Goal: Task Accomplishment & Management: Complete application form

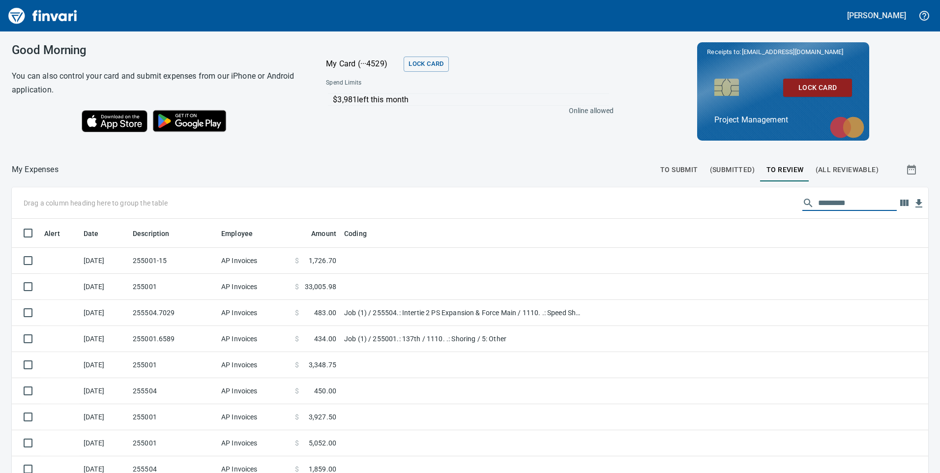
scroll to position [357, 894]
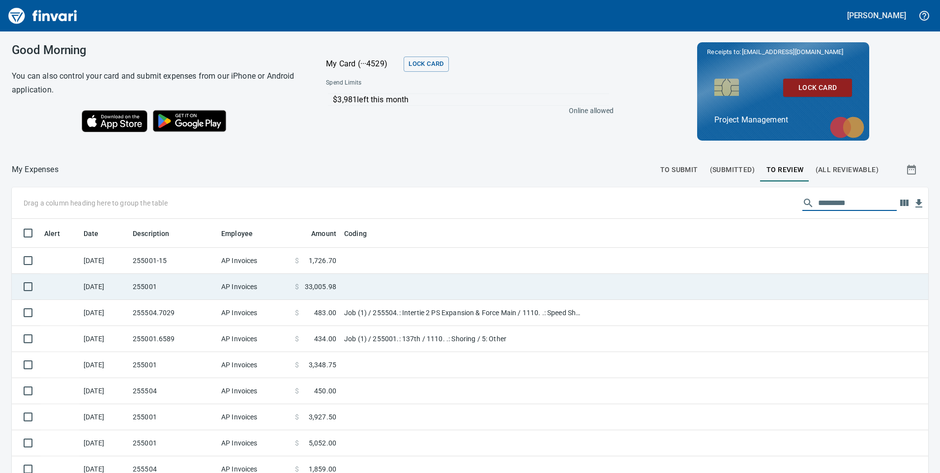
click at [143, 265] on td "255001-15" at bounding box center [173, 261] width 89 height 26
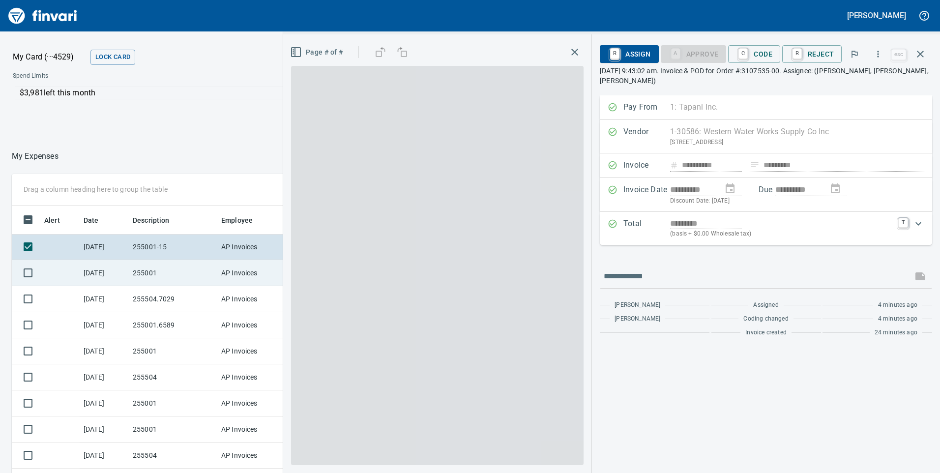
scroll to position [357, 649]
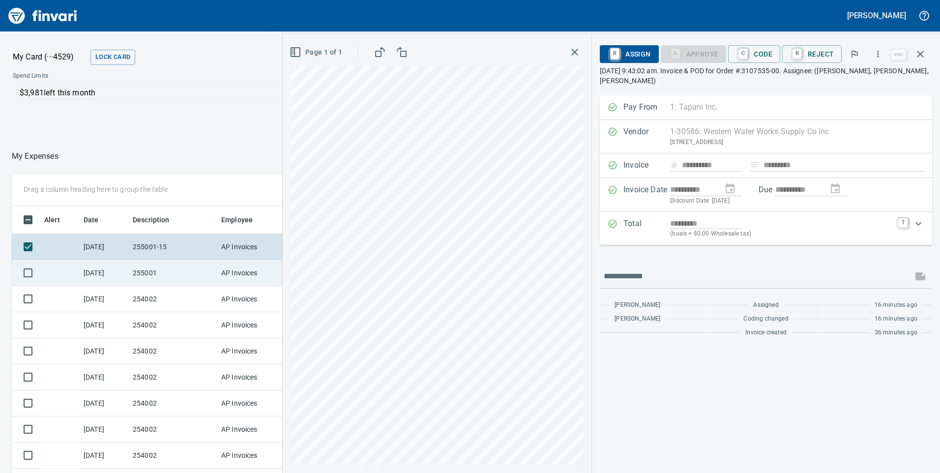
click at [172, 281] on td "255001" at bounding box center [173, 273] width 89 height 26
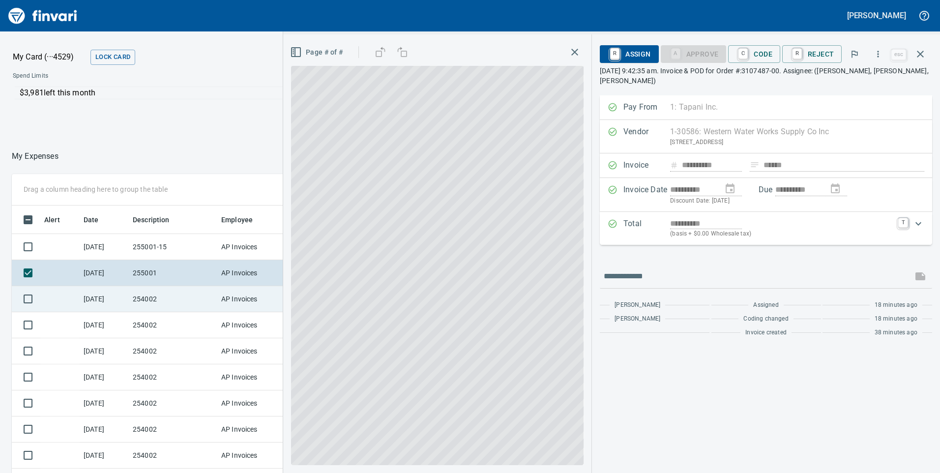
click at [170, 300] on td "254002" at bounding box center [173, 299] width 89 height 26
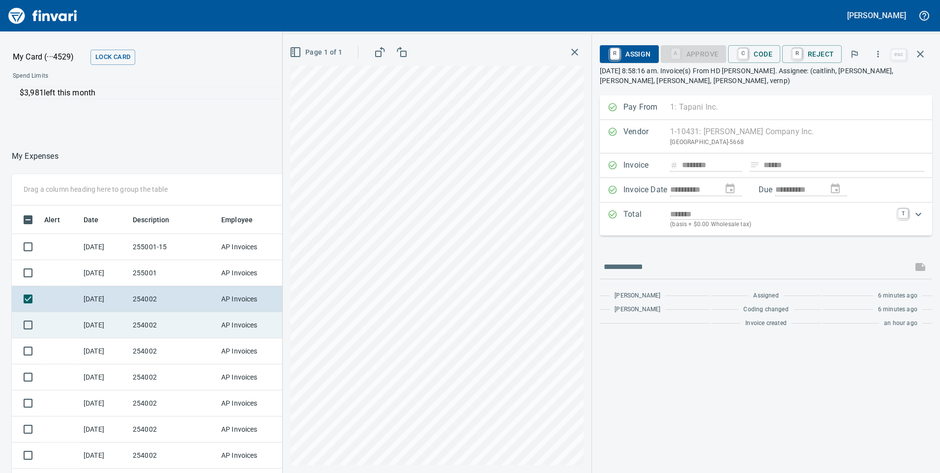
click at [153, 333] on td "254002" at bounding box center [173, 325] width 89 height 26
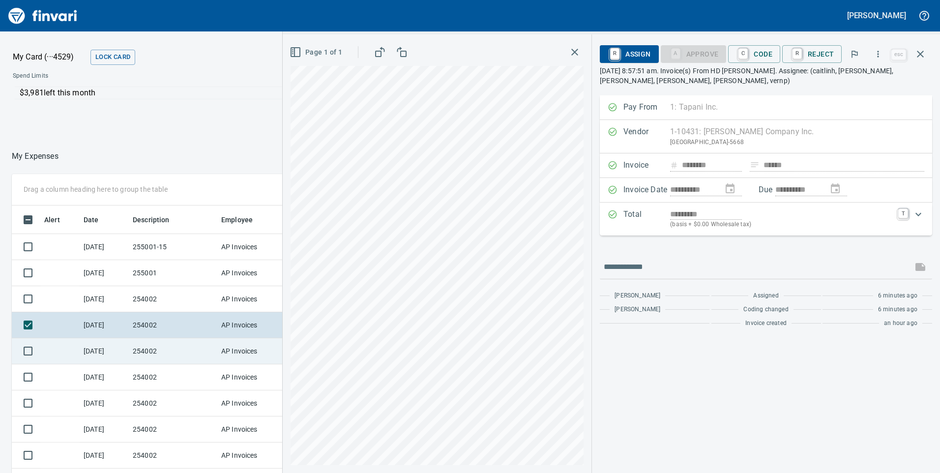
click at [156, 356] on td "254002" at bounding box center [173, 351] width 89 height 26
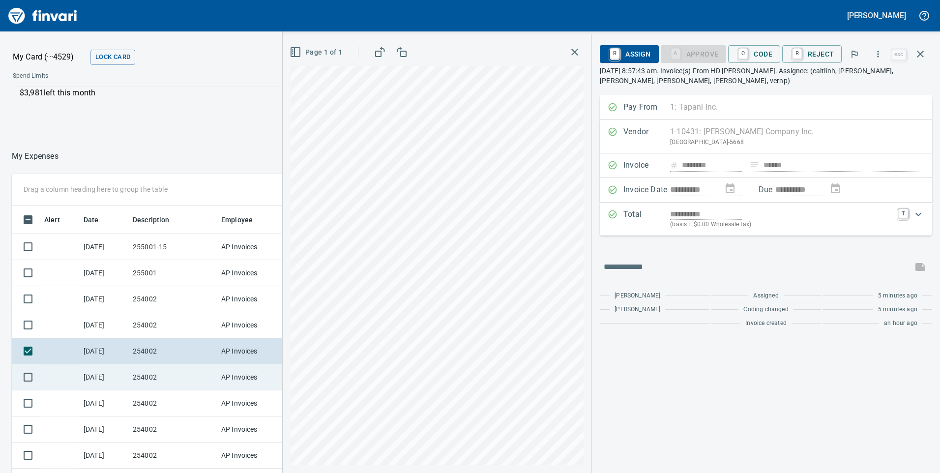
click at [154, 374] on td "254002" at bounding box center [173, 377] width 89 height 26
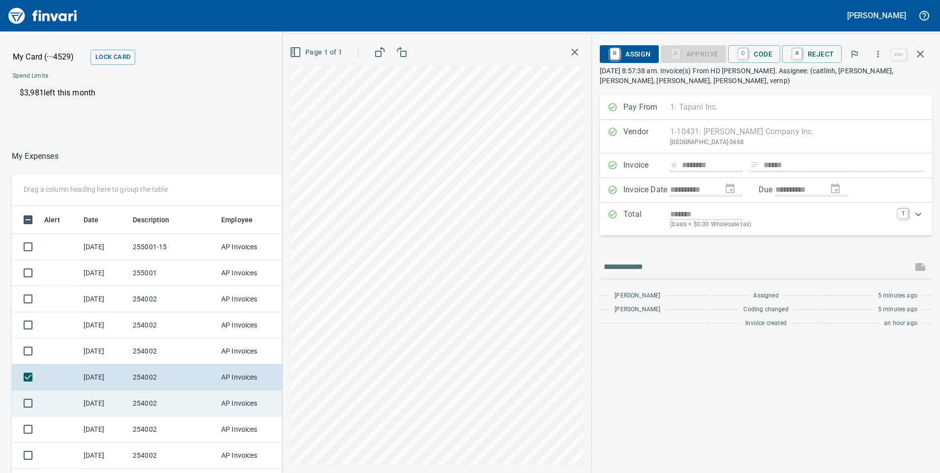
click at [159, 402] on td "254002" at bounding box center [173, 403] width 89 height 26
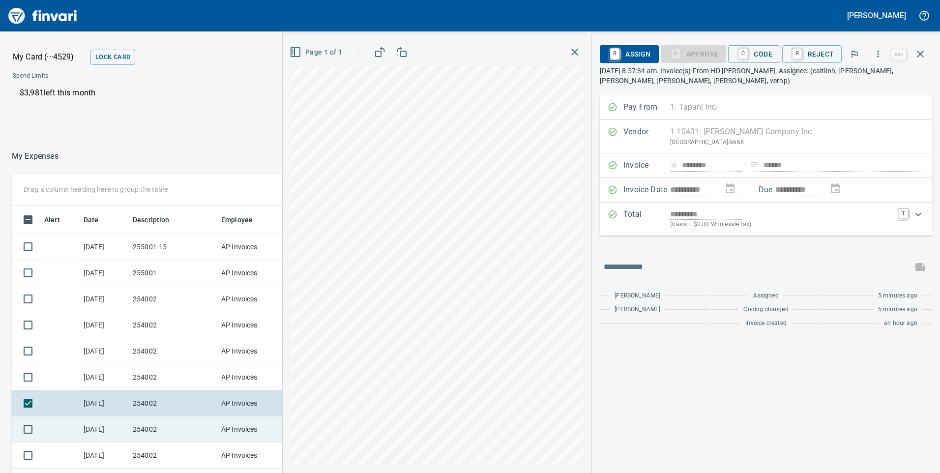
click at [161, 426] on td "254002" at bounding box center [173, 429] width 89 height 26
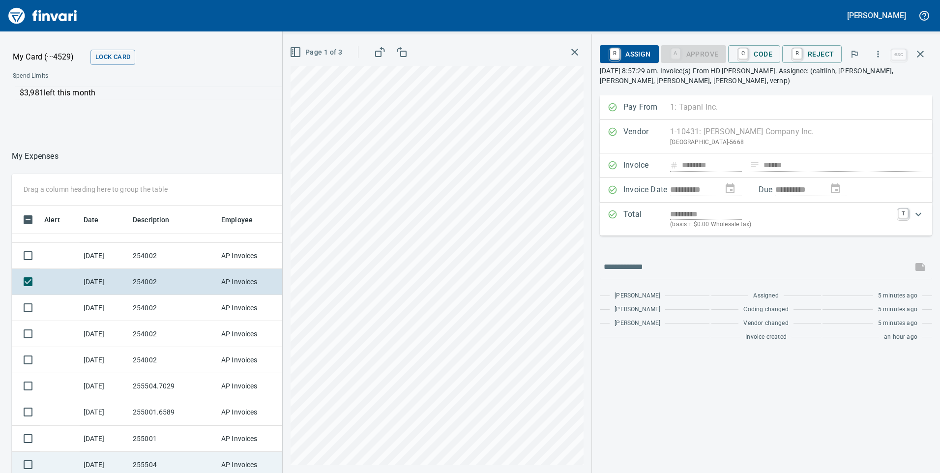
scroll to position [197, 0]
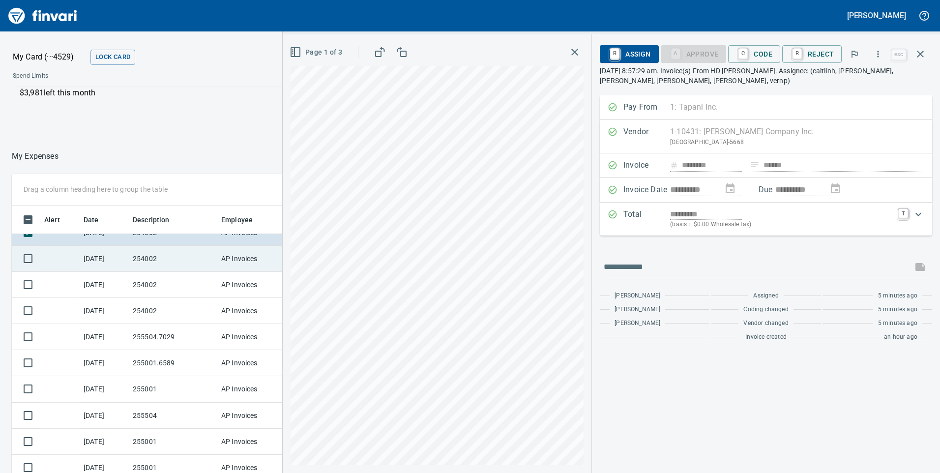
click at [139, 256] on td "254002" at bounding box center [173, 259] width 89 height 26
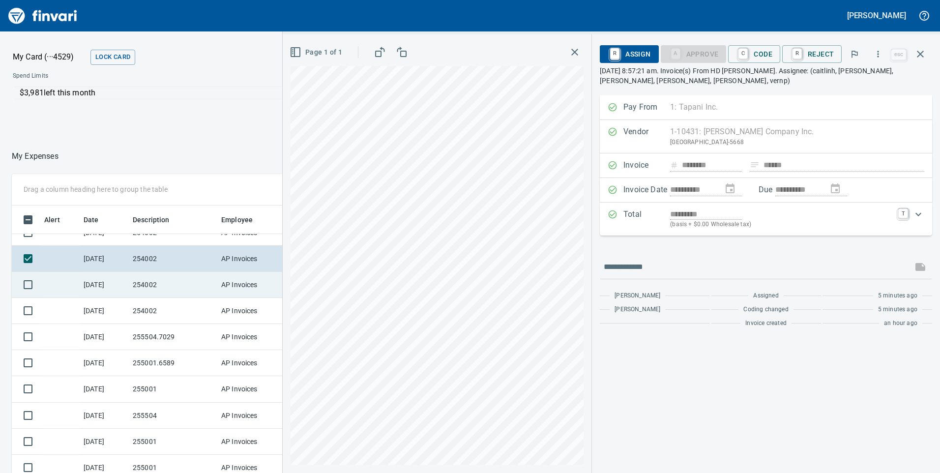
click at [143, 290] on td "254002" at bounding box center [173, 285] width 89 height 26
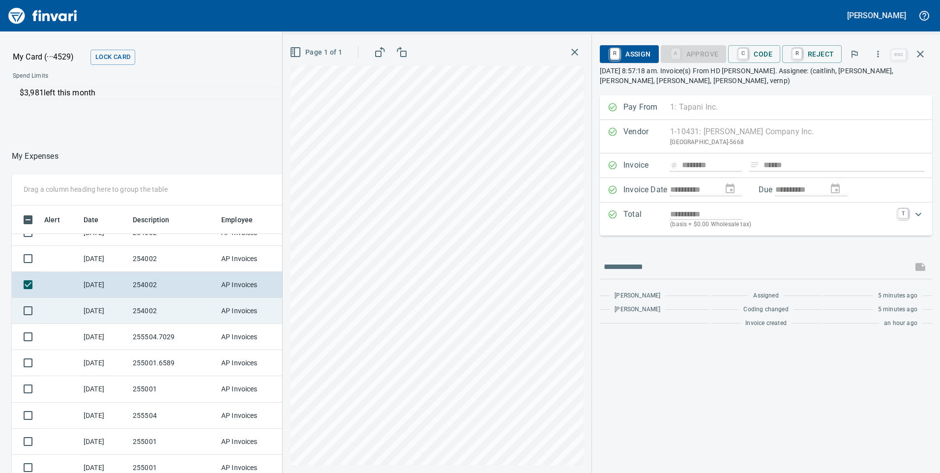
click at [157, 317] on td "254002" at bounding box center [173, 311] width 89 height 26
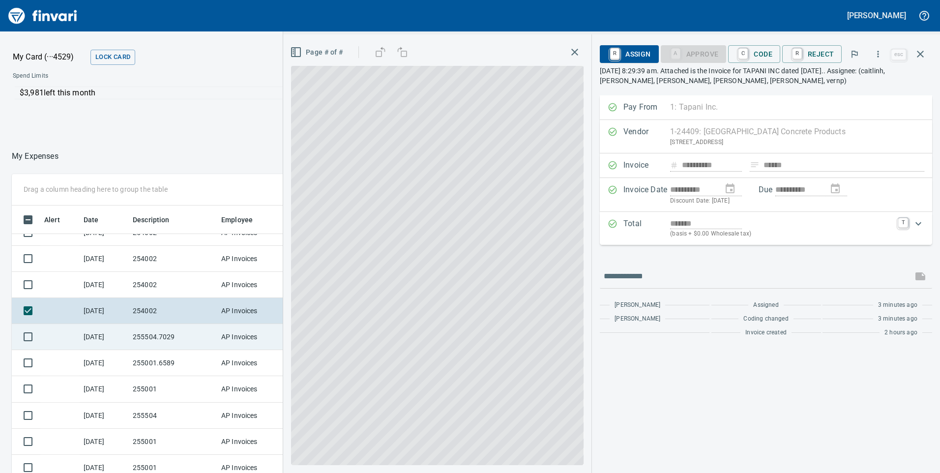
click at [164, 345] on td "255504.7029" at bounding box center [173, 337] width 89 height 26
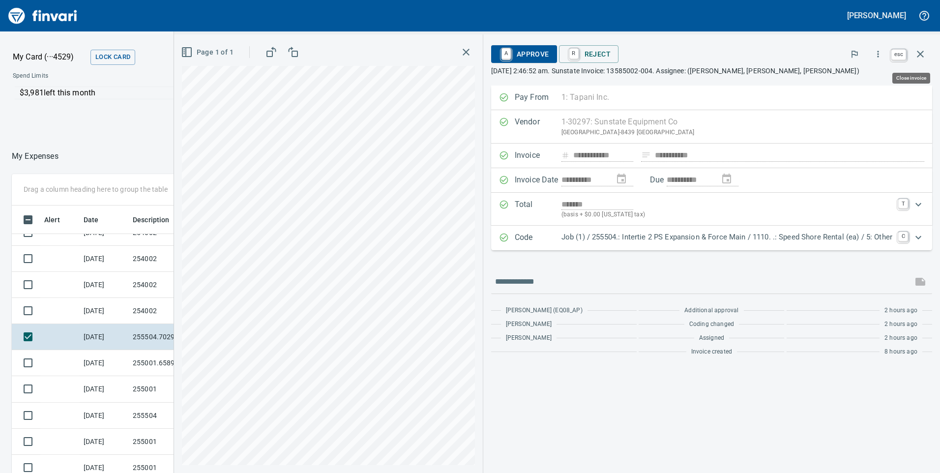
scroll to position [357, 649]
click at [922, 51] on icon "button" at bounding box center [921, 54] width 12 height 12
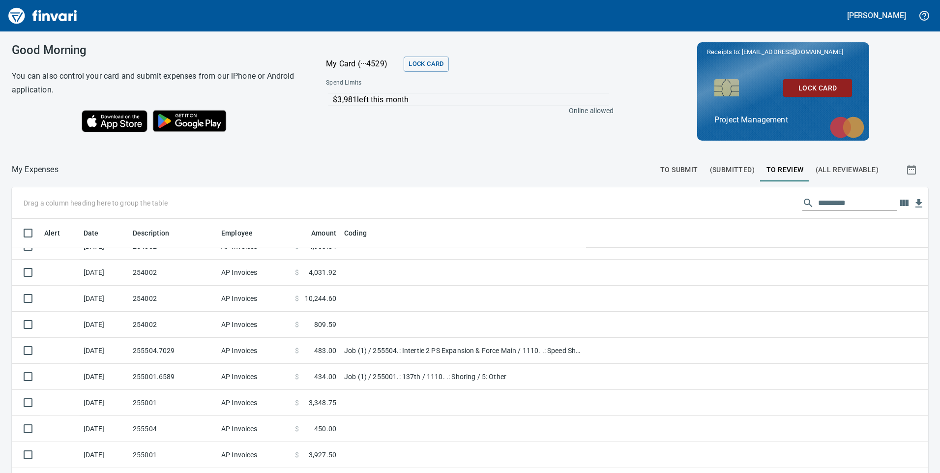
scroll to position [357, 894]
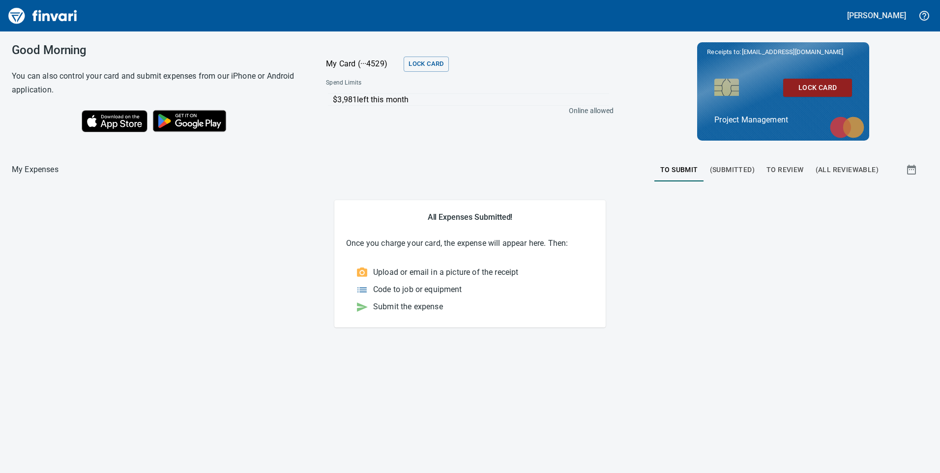
click at [785, 168] on span "To Review" at bounding box center [785, 170] width 37 height 12
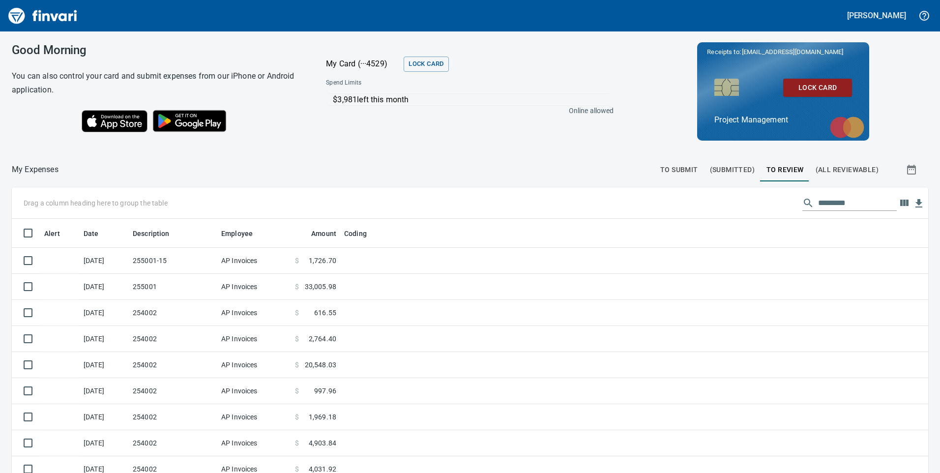
scroll to position [357, 894]
click at [818, 206] on input "text" at bounding box center [857, 203] width 79 height 16
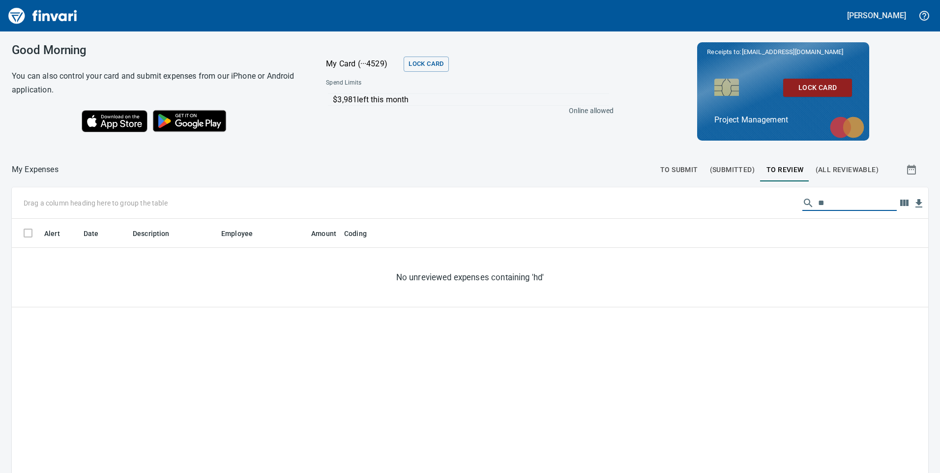
type input "*"
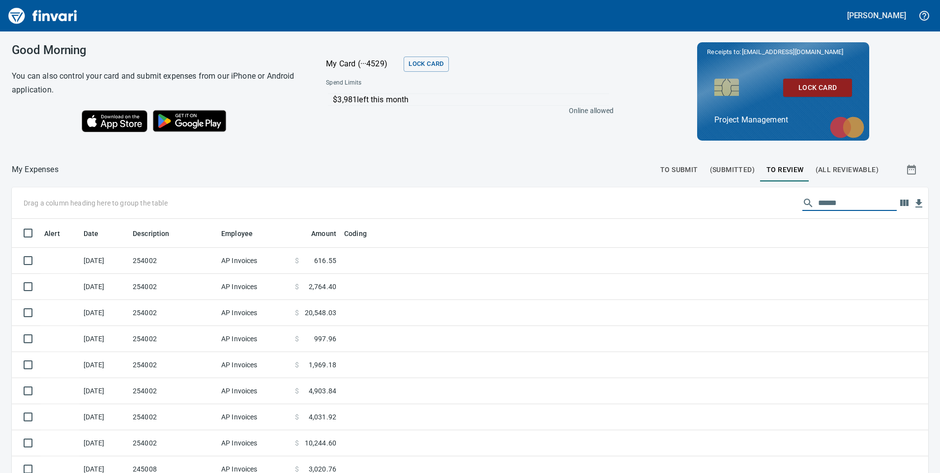
scroll to position [111, 0]
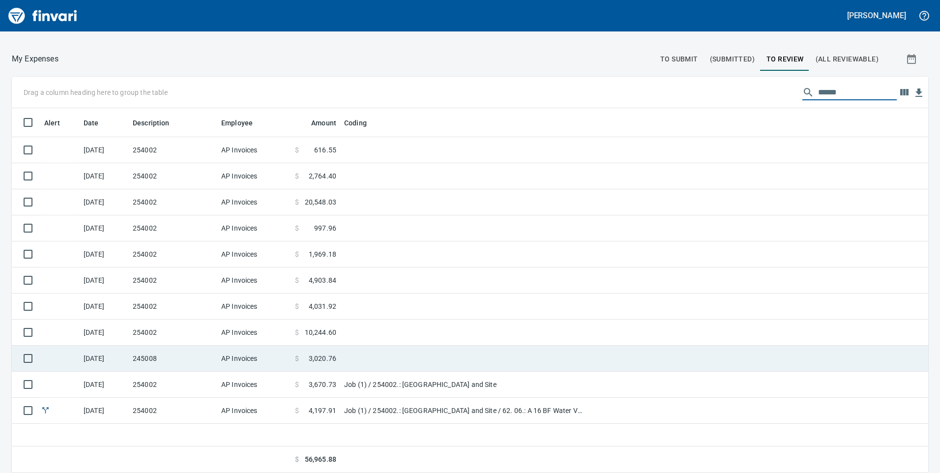
type input "******"
click at [185, 358] on td "245008" at bounding box center [173, 359] width 89 height 26
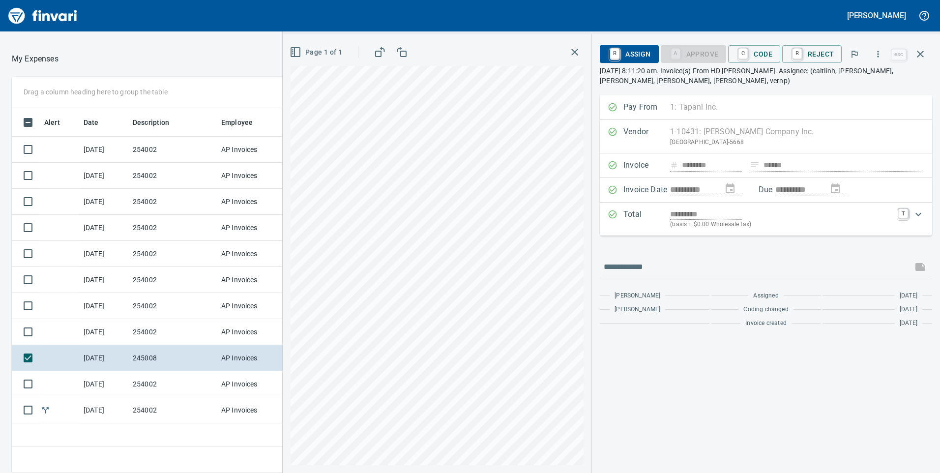
scroll to position [357, 656]
click at [880, 53] on icon "button" at bounding box center [878, 54] width 10 height 10
click at [830, 86] on span "Download" at bounding box center [877, 83] width 94 height 12
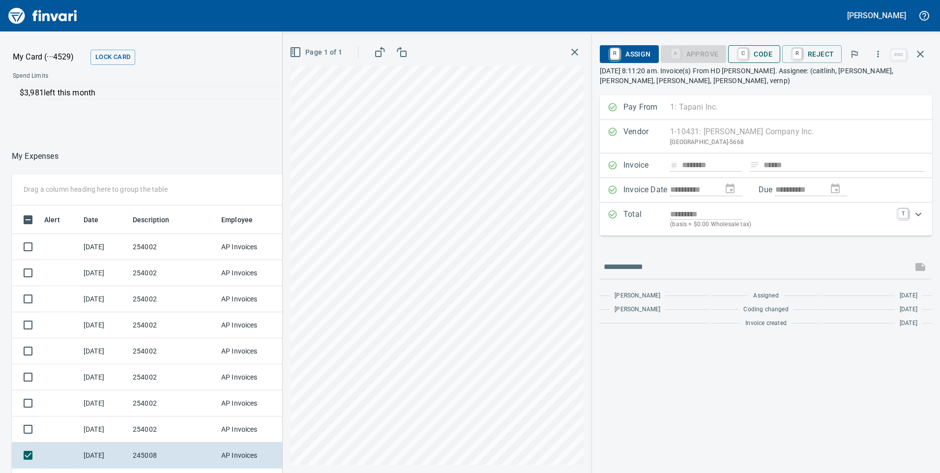
click at [758, 51] on span "C Code" at bounding box center [754, 54] width 36 height 17
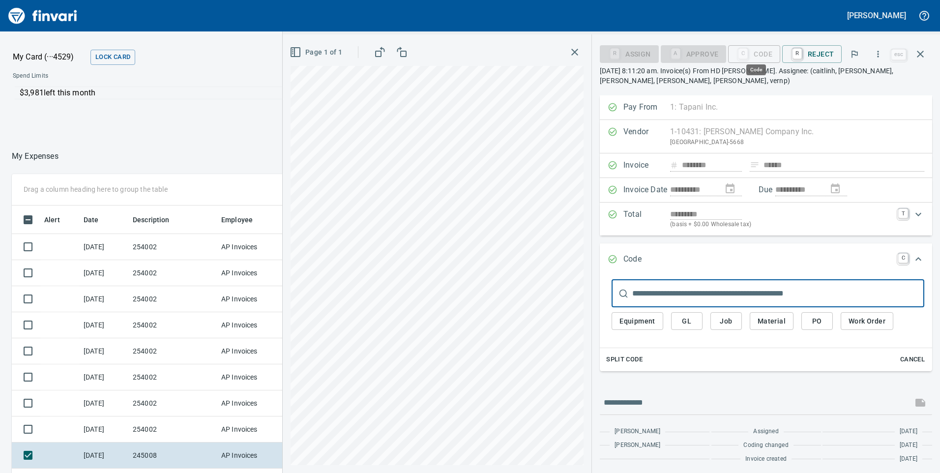
scroll to position [357, 656]
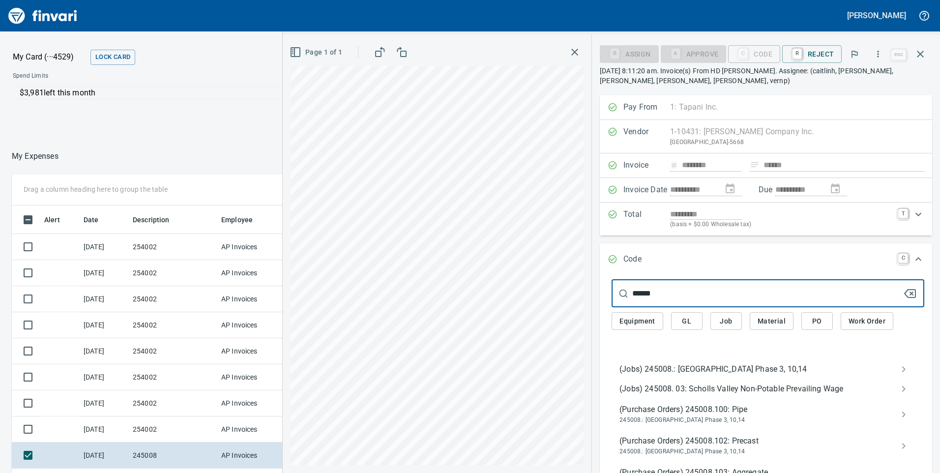
type input "******"
click at [647, 364] on span "(Jobs) 245008.: [GEOGRAPHIC_DATA] Phase 3, 10,14" at bounding box center [760, 369] width 281 height 12
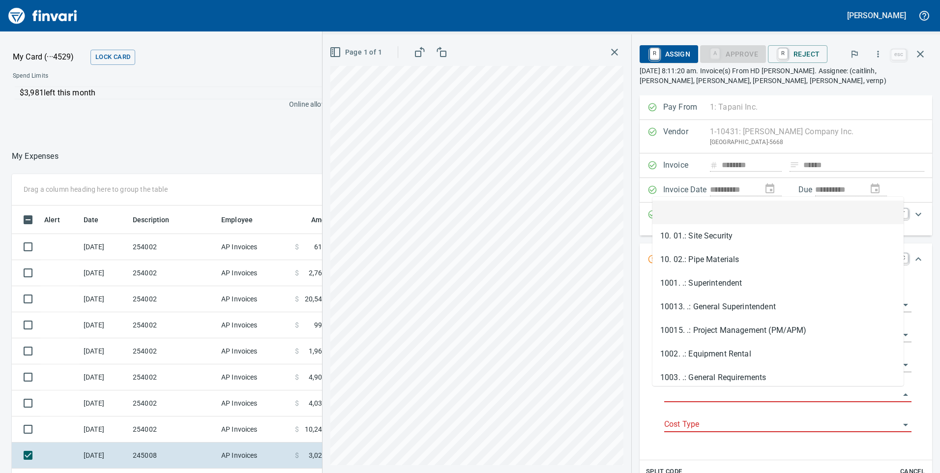
click at [695, 394] on input "Job Phase" at bounding box center [782, 395] width 236 height 14
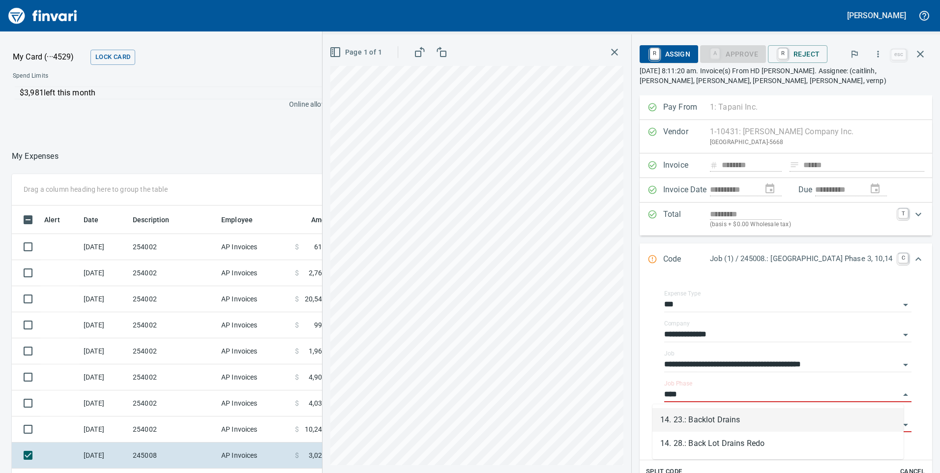
click at [708, 416] on li "14. 23.: Backlot Drains" at bounding box center [777, 420] width 251 height 24
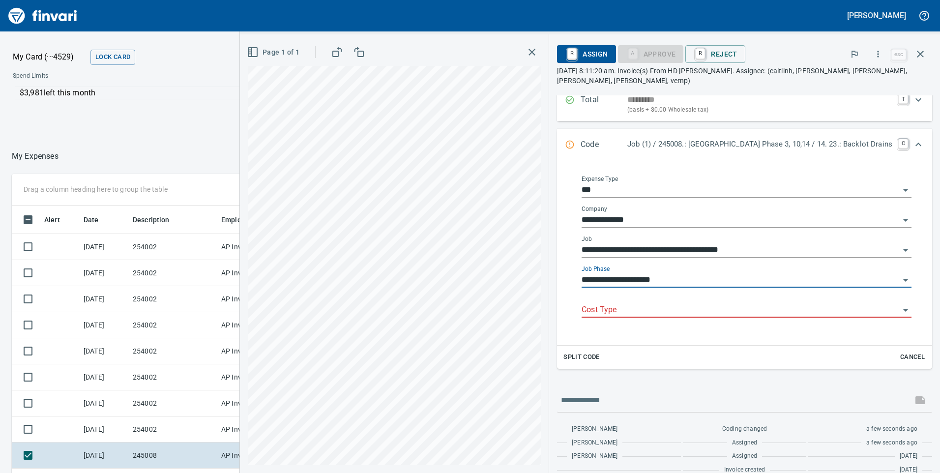
click at [710, 280] on input "**********" at bounding box center [741, 280] width 318 height 14
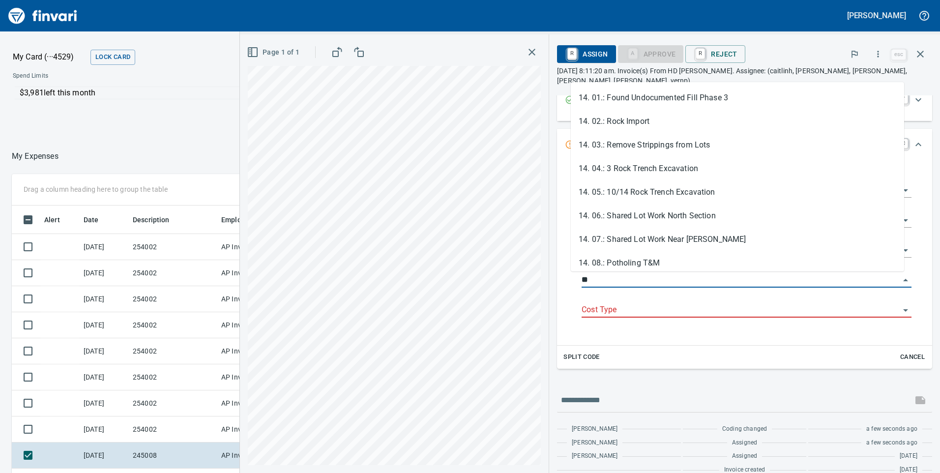
type input "*"
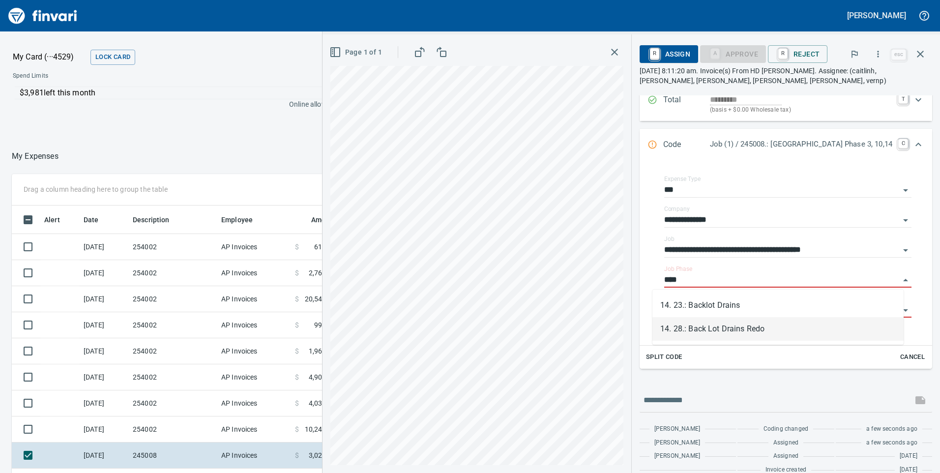
click at [760, 330] on li "14. 28.: Back Lot Drains Redo" at bounding box center [777, 329] width 251 height 24
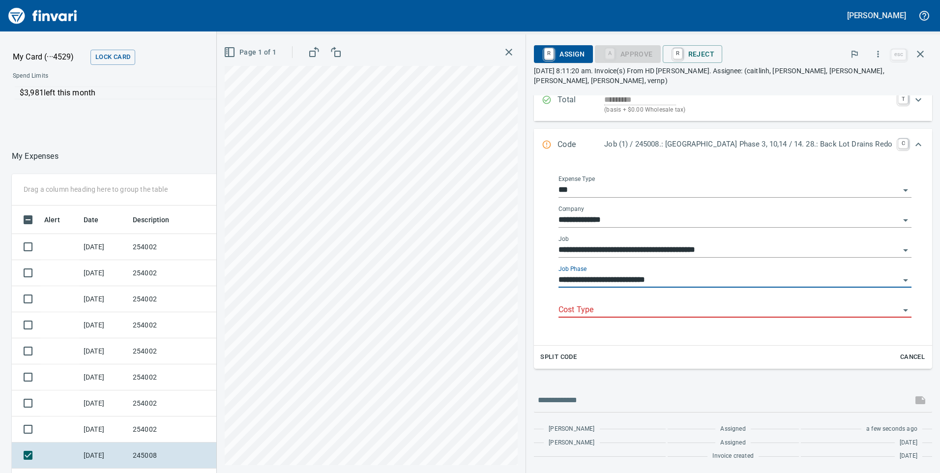
scroll to position [115, 0]
type input "**********"
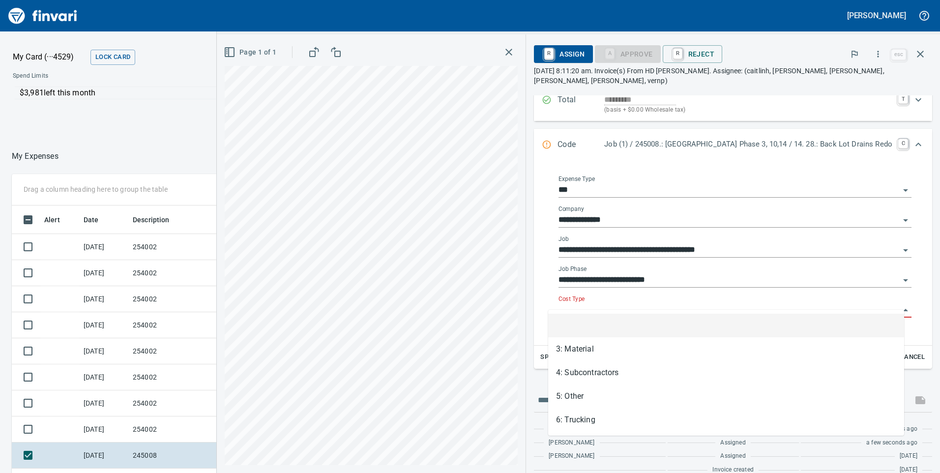
click at [600, 304] on input "Cost Type" at bounding box center [729, 310] width 341 height 14
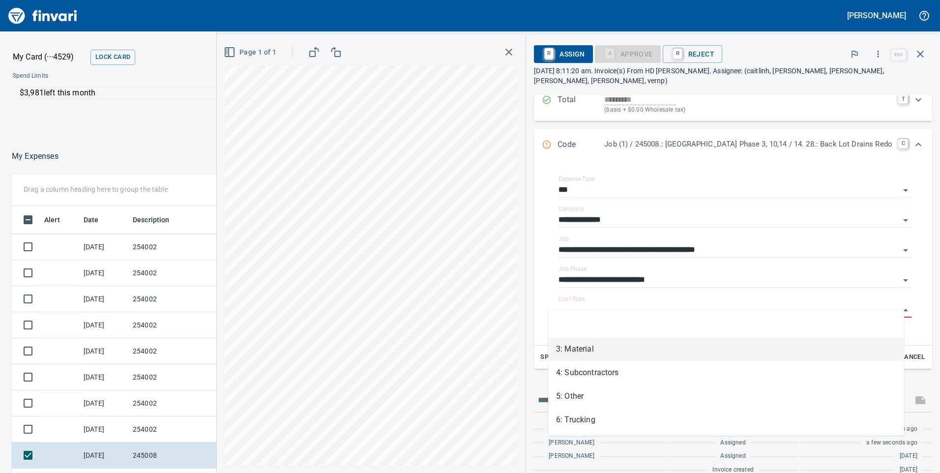
click at [572, 355] on li "3: Material" at bounding box center [726, 349] width 356 height 24
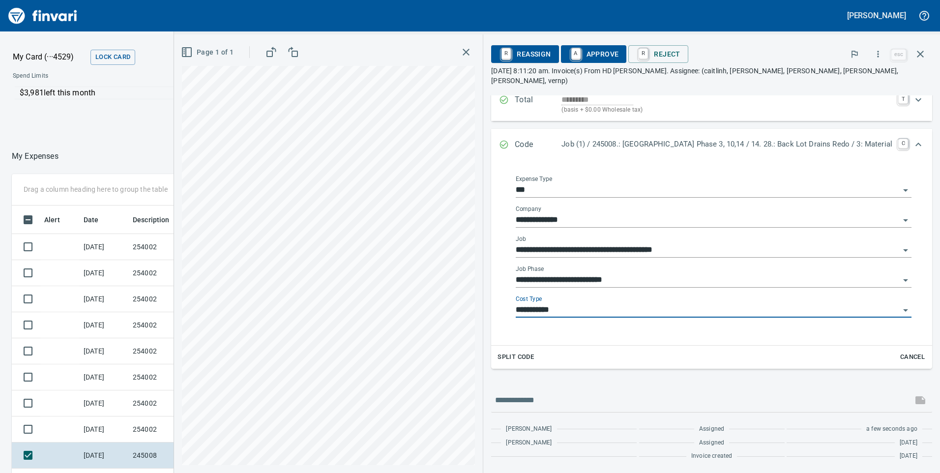
type input "**********"
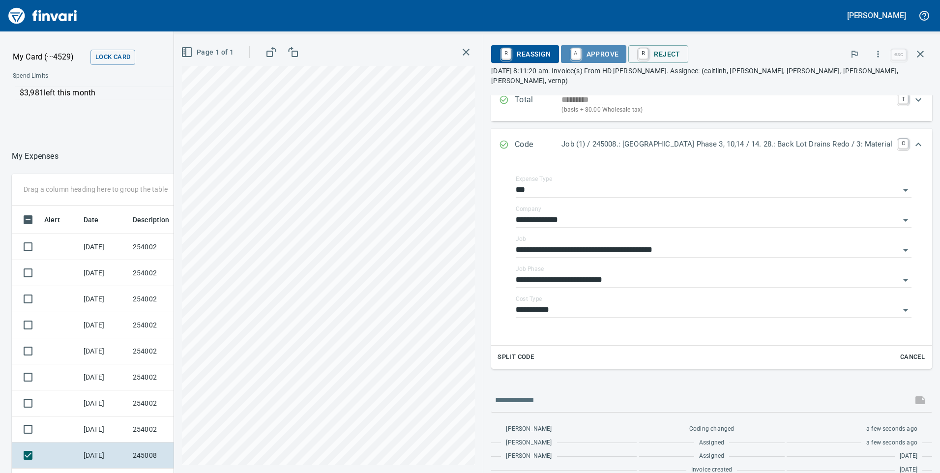
click at [580, 53] on span "A Approve" at bounding box center [594, 54] width 50 height 17
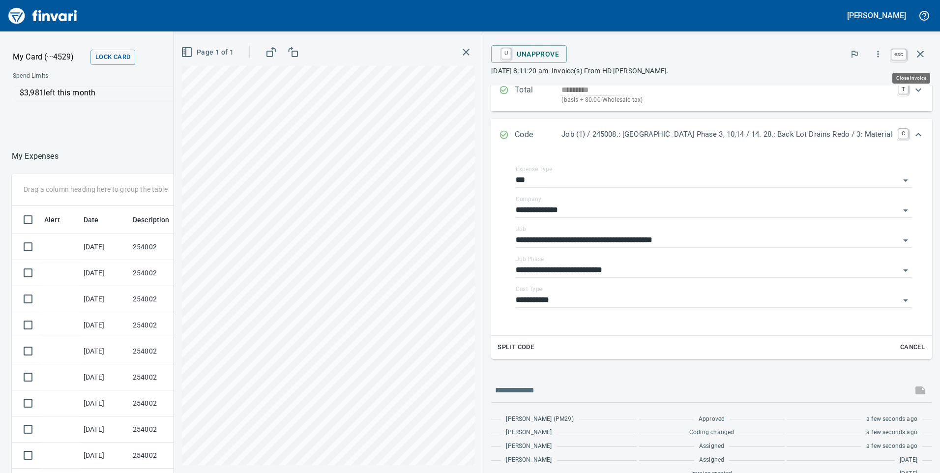
scroll to position [357, 656]
click at [922, 54] on icon "button" at bounding box center [921, 54] width 12 height 12
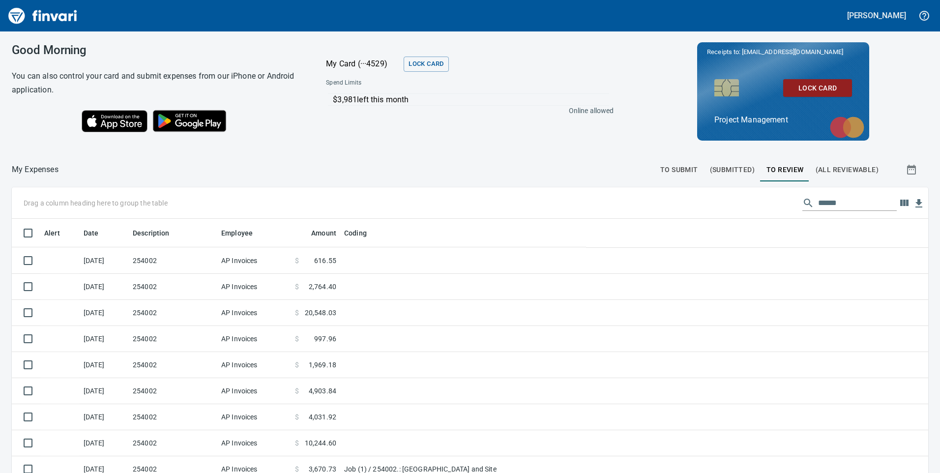
scroll to position [357, 902]
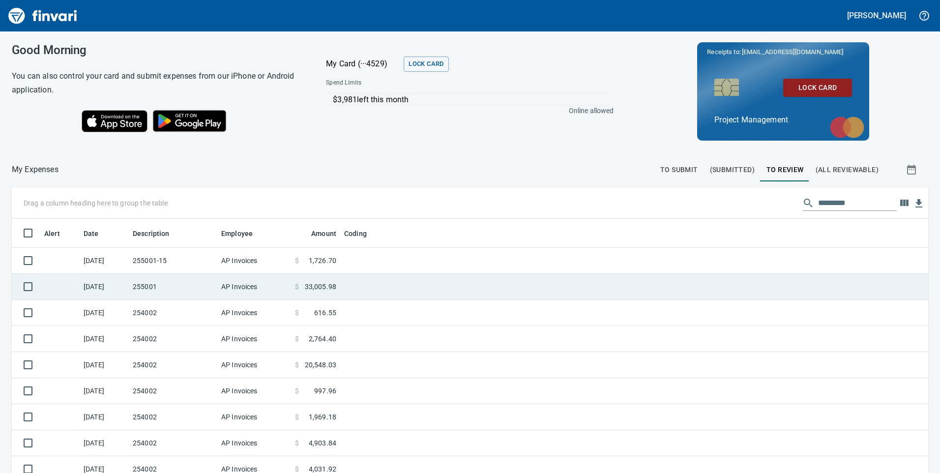
click at [173, 288] on td "255001" at bounding box center [173, 287] width 89 height 26
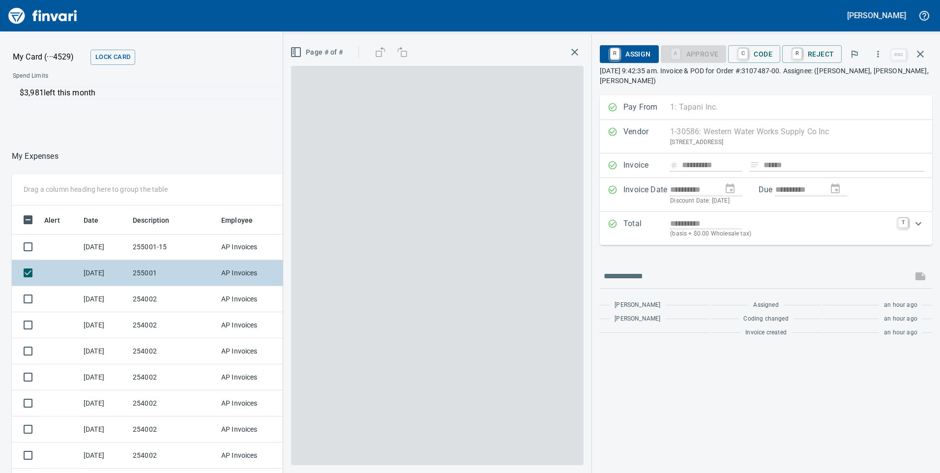
scroll to position [357, 649]
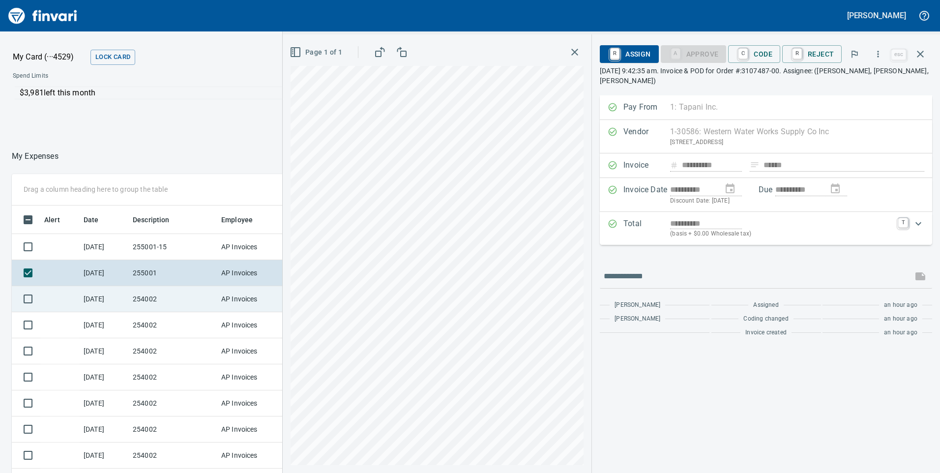
click at [153, 307] on td "254002" at bounding box center [173, 299] width 89 height 26
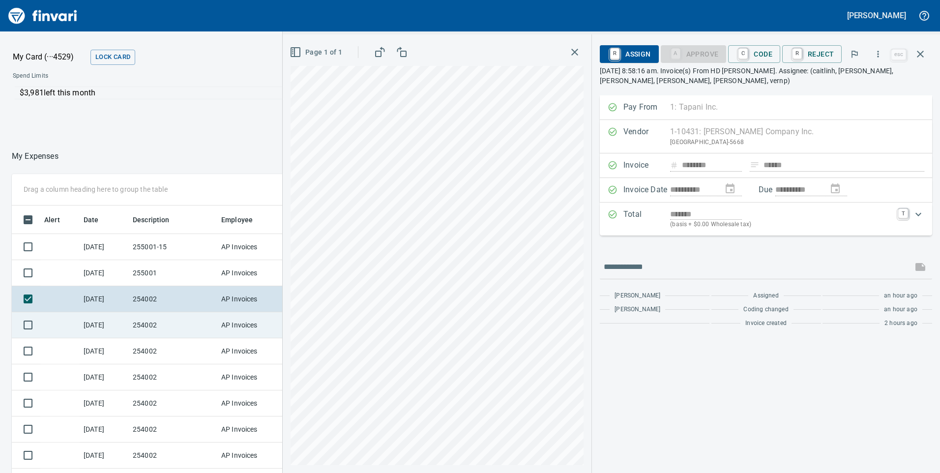
click at [159, 323] on td "254002" at bounding box center [173, 325] width 89 height 26
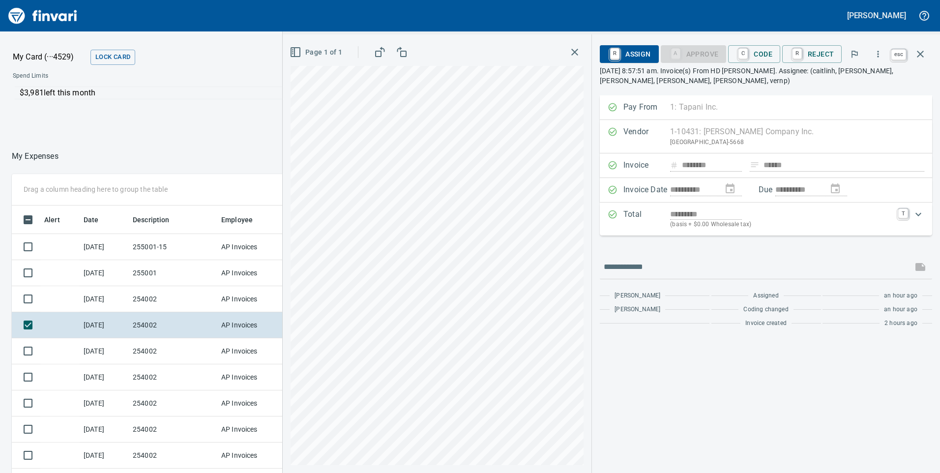
scroll to position [357, 649]
click at [926, 50] on icon "button" at bounding box center [921, 54] width 12 height 12
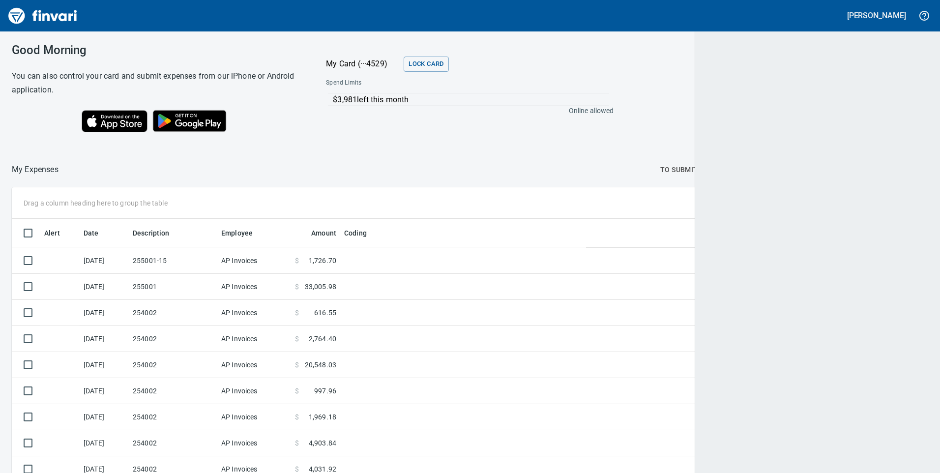
scroll to position [357, 888]
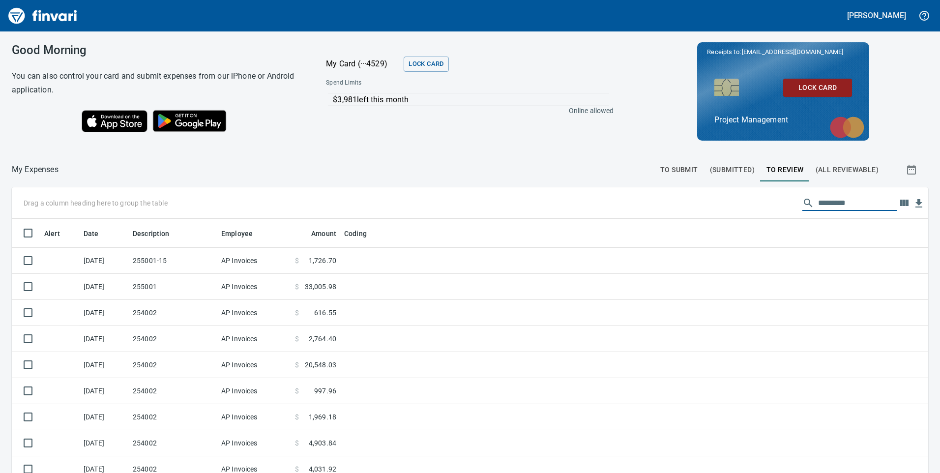
click at [842, 198] on input "text" at bounding box center [857, 203] width 79 height 16
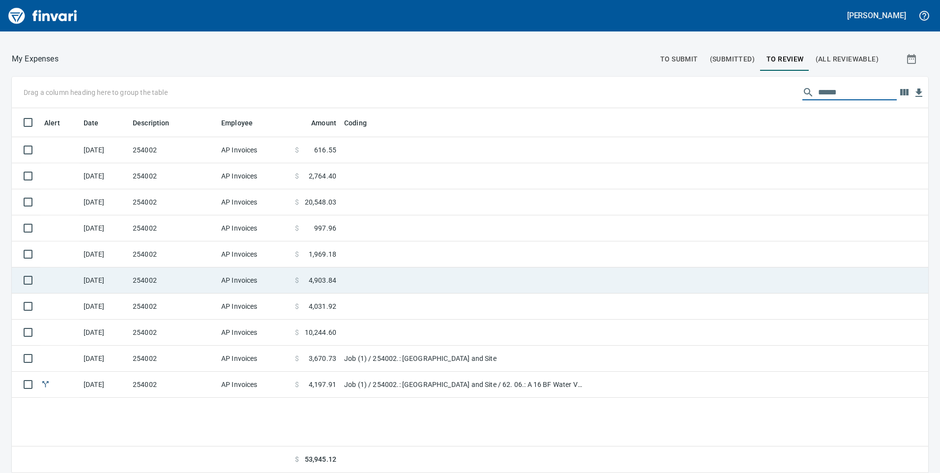
scroll to position [0, 0]
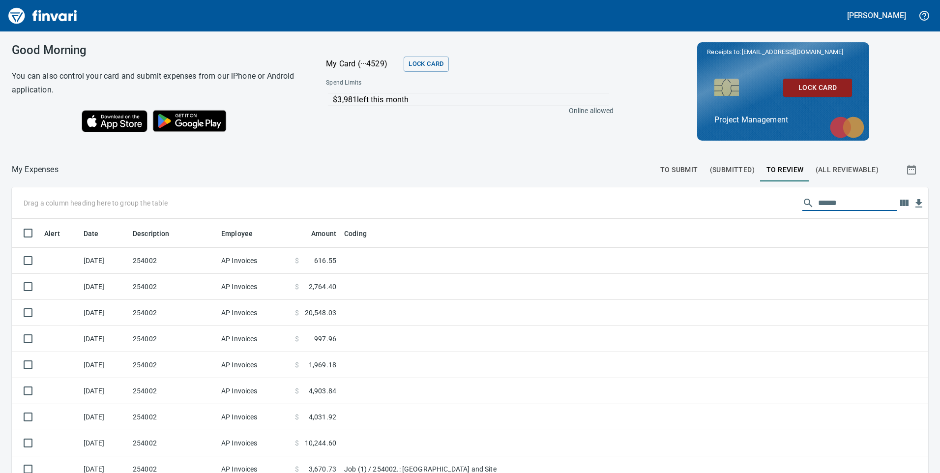
type input "******"
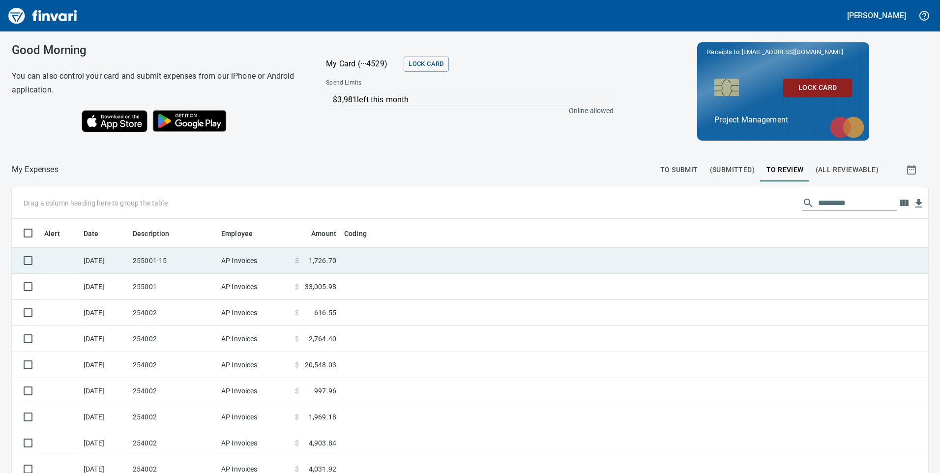
scroll to position [357, 894]
click at [143, 262] on td "255001-15" at bounding box center [173, 261] width 89 height 26
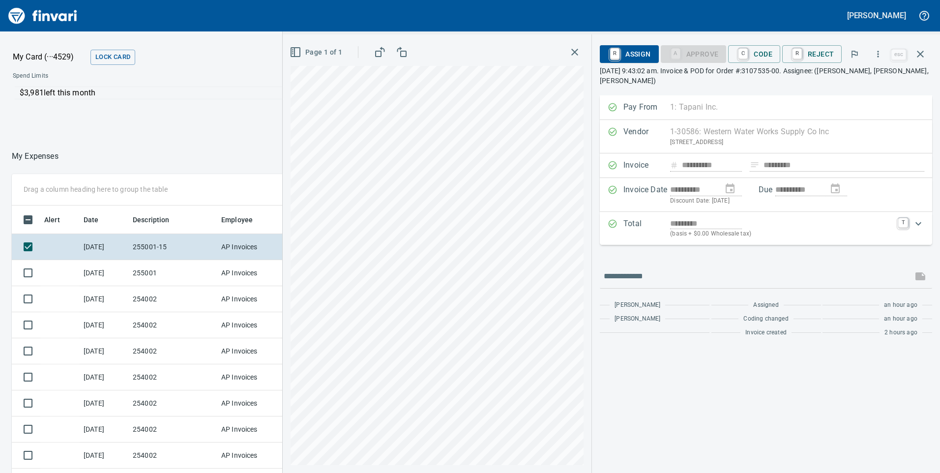
scroll to position [357, 649]
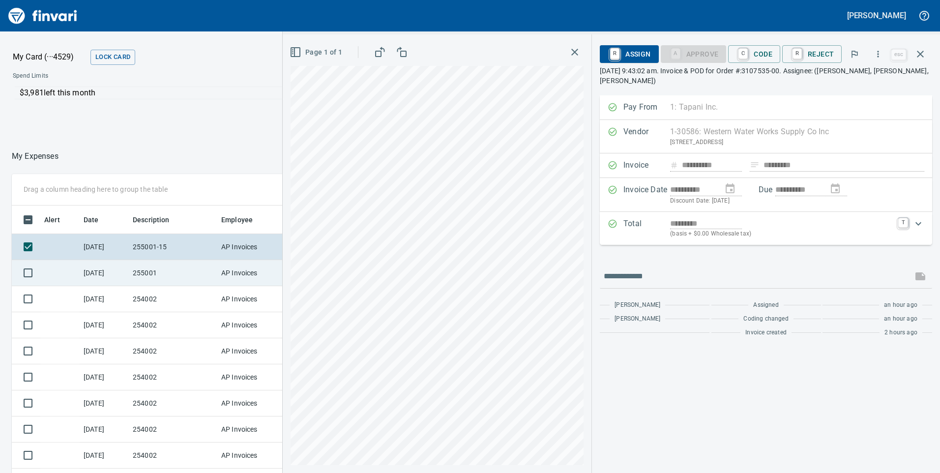
click at [141, 269] on td "255001" at bounding box center [173, 273] width 89 height 26
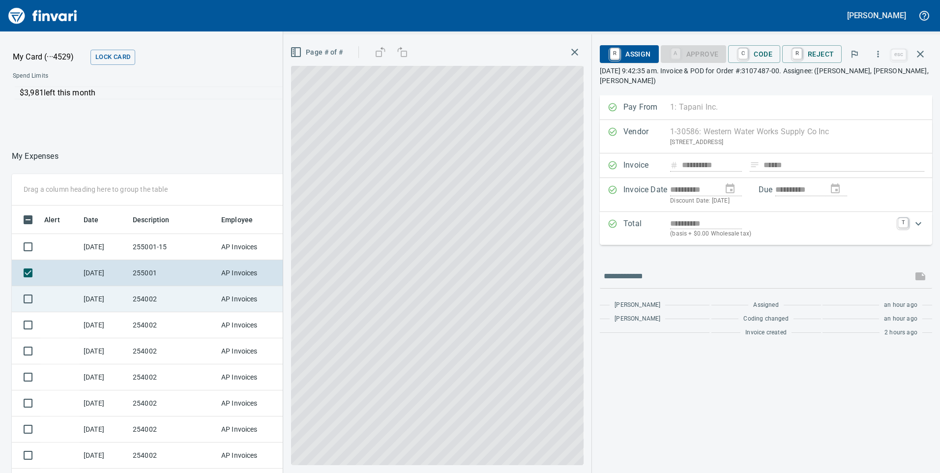
click at [152, 302] on td "254002" at bounding box center [173, 299] width 89 height 26
